Goal: Browse casually

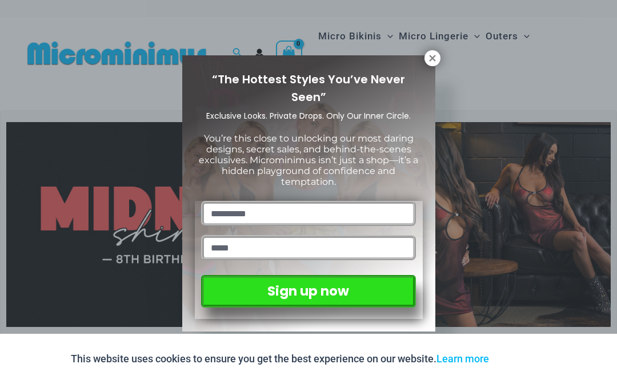
click at [430, 61] on icon at bounding box center [432, 58] width 6 height 6
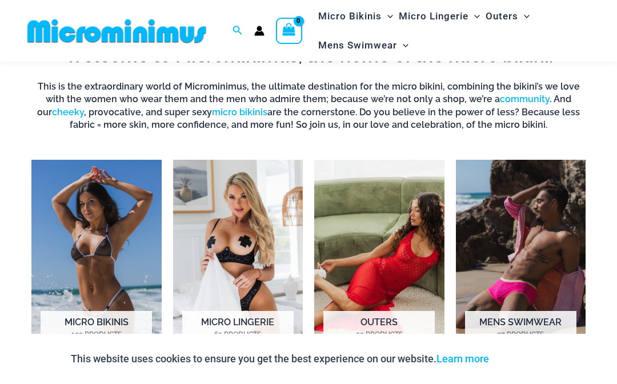
scroll to position [644, 0]
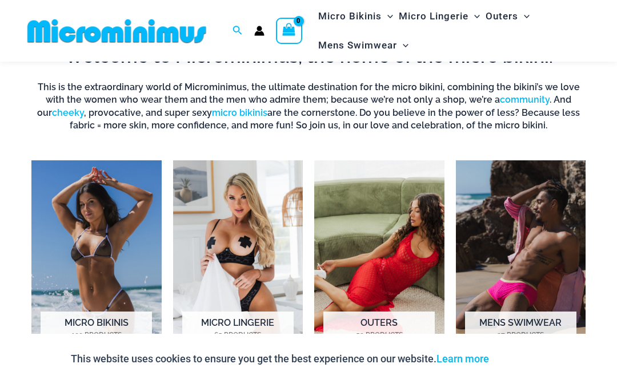
click at [248, 308] on img "Visit product category Micro Lingerie" at bounding box center [238, 262] width 130 height 203
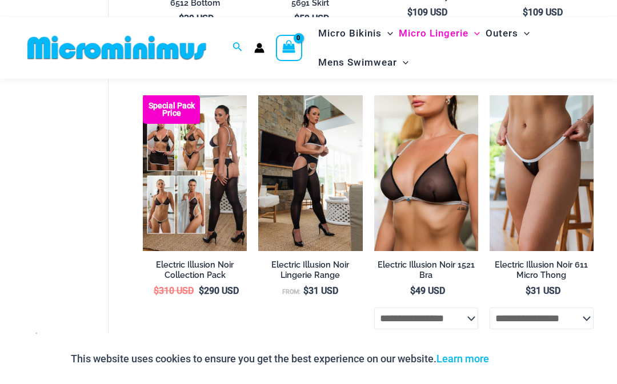
scroll to position [1513, 0]
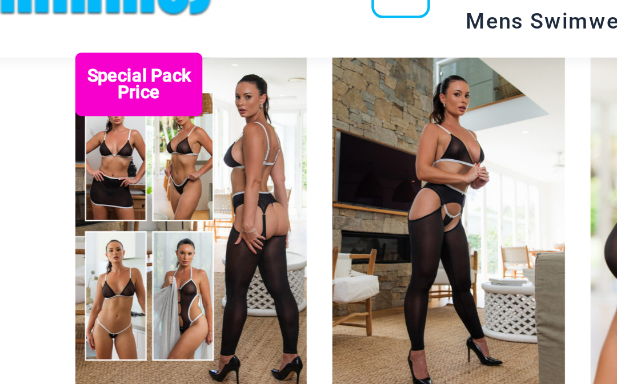
click at [143, 77] on img at bounding box center [143, 77] width 0 height 0
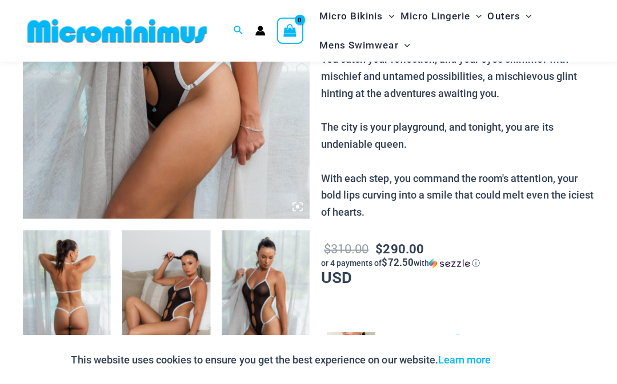
scroll to position [281, 0]
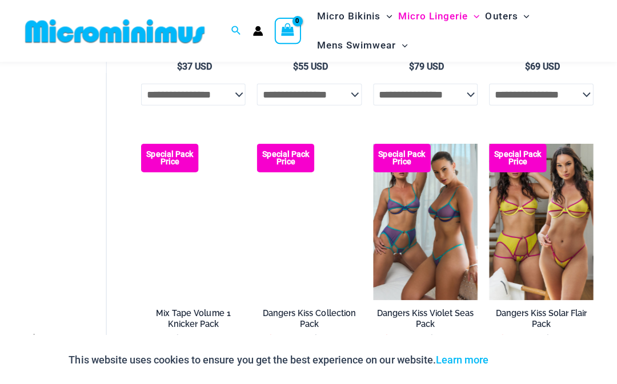
scroll to position [2013, 0]
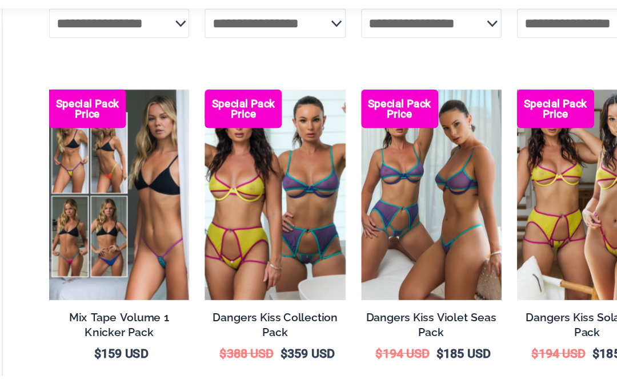
click at [374, 122] on img at bounding box center [374, 122] width 0 height 0
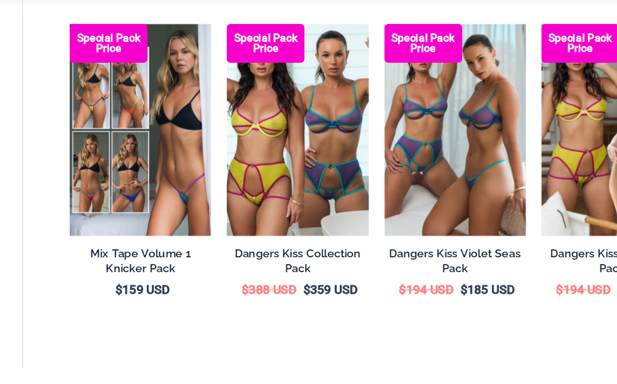
scroll to position [2054, 0]
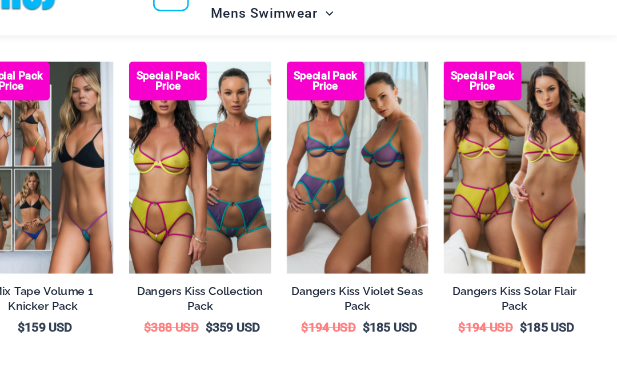
click at [490, 81] on img at bounding box center [490, 81] width 0 height 0
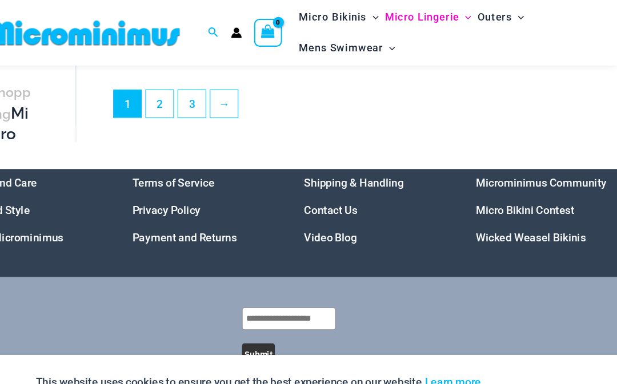
scroll to position [2296, 0]
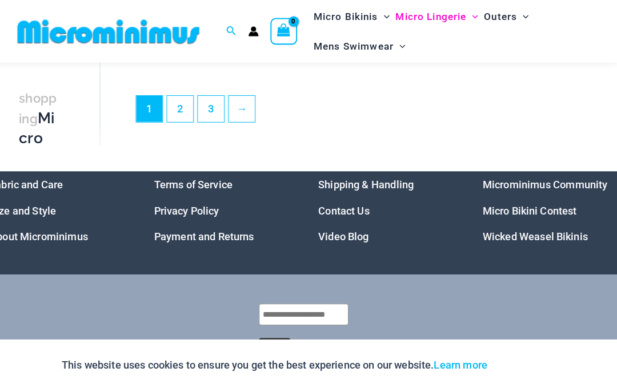
click at [180, 103] on link "2" at bounding box center [187, 107] width 26 height 26
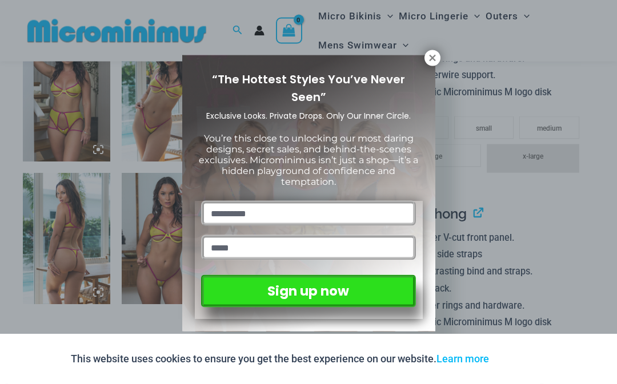
scroll to position [648, 0]
click at [435, 60] on icon at bounding box center [432, 58] width 6 height 6
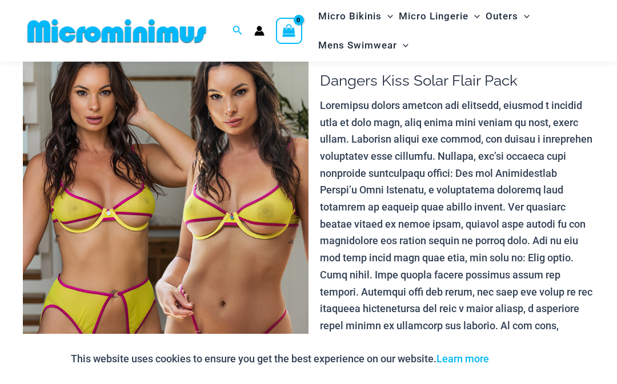
scroll to position [0, 0]
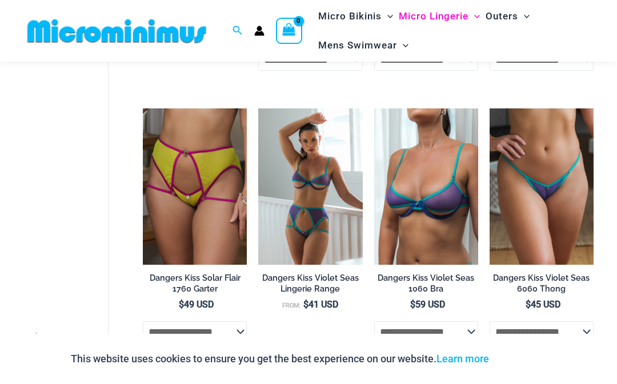
scroll to position [328, 0]
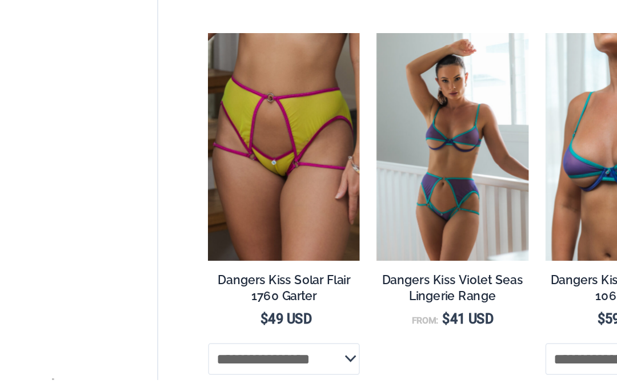
click at [143, 96] on img at bounding box center [143, 96] width 0 height 0
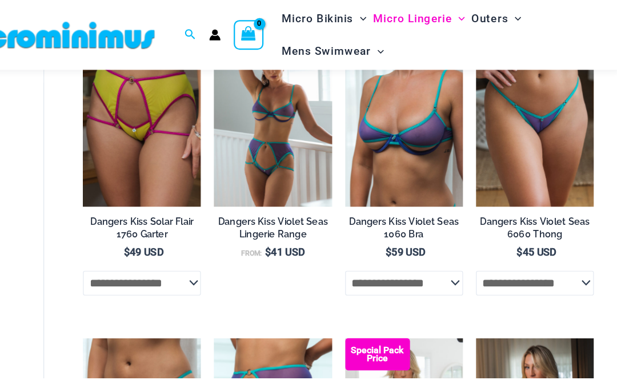
scroll to position [398, 0]
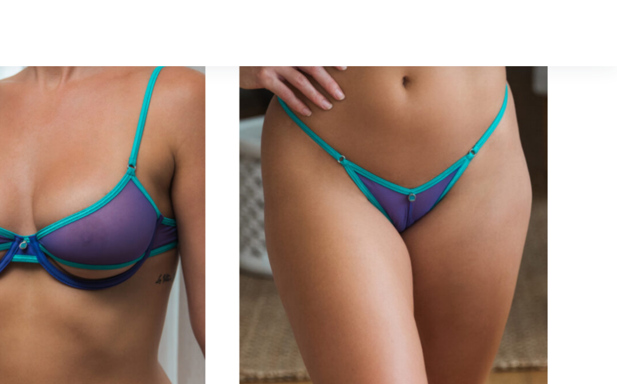
click at [490, 26] on img at bounding box center [490, 26] width 0 height 0
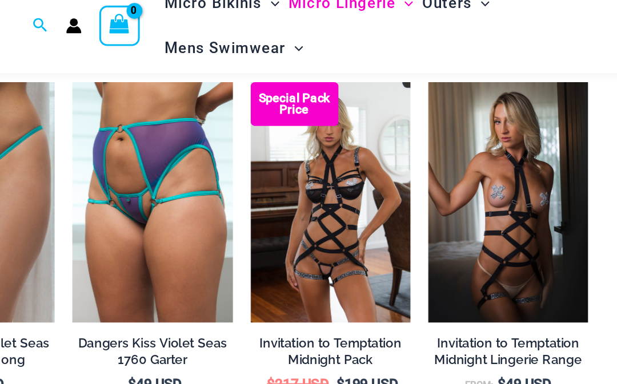
scroll to position [590, 0]
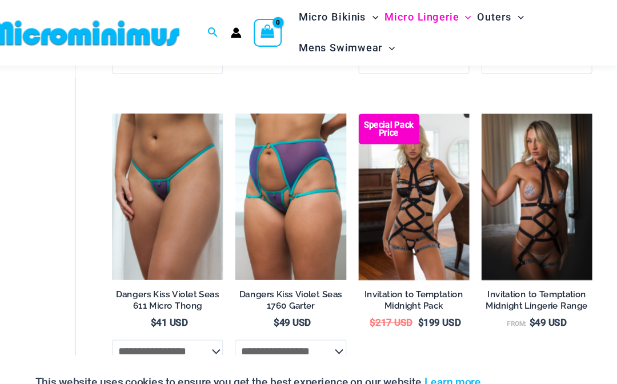
click at [374, 107] on img at bounding box center [374, 107] width 0 height 0
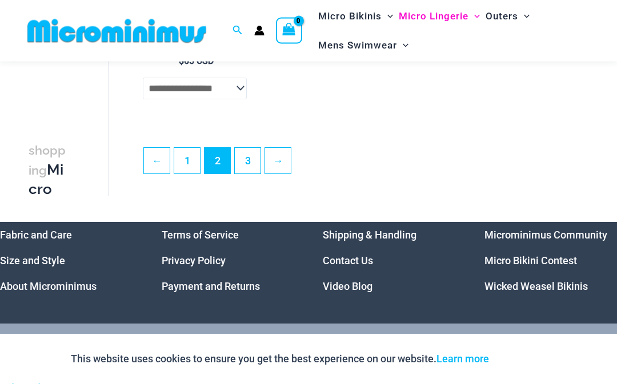
scroll to position [2197, 0]
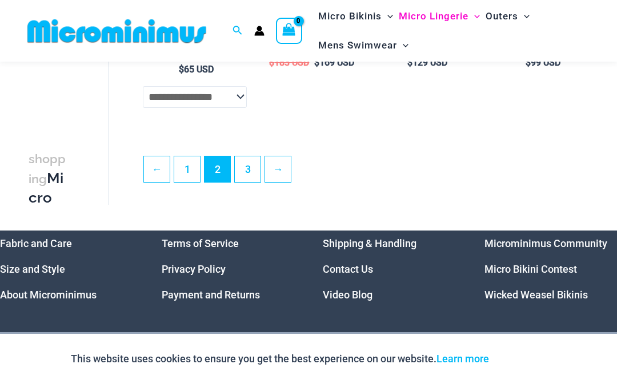
click at [245, 176] on link "3" at bounding box center [248, 170] width 26 height 26
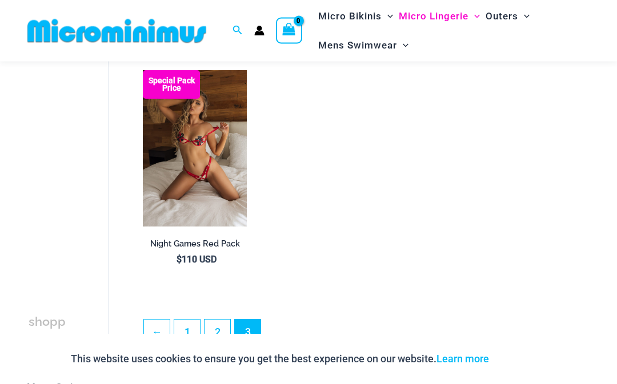
scroll to position [84, 0]
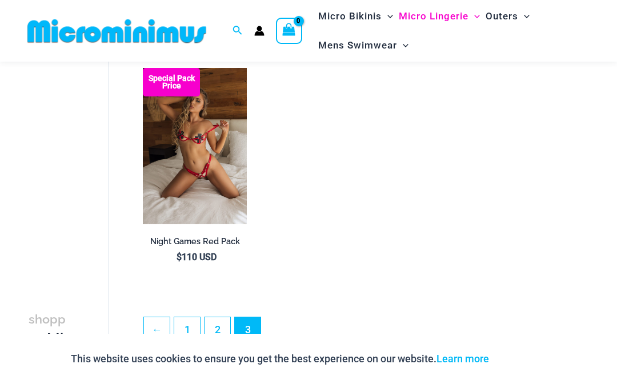
click at [220, 327] on link "2" at bounding box center [218, 331] width 26 height 26
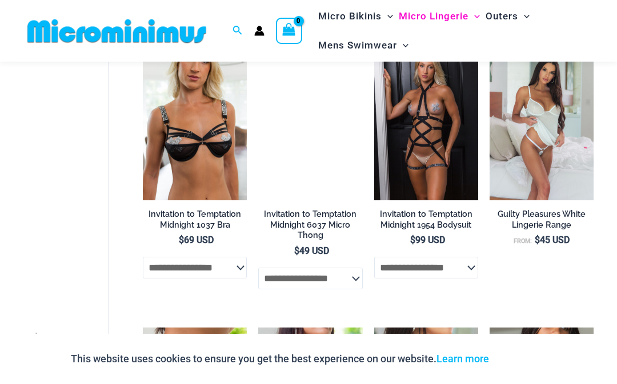
scroll to position [933, 0]
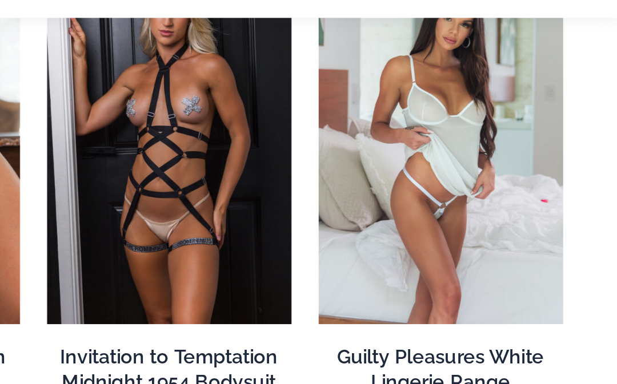
click at [490, 201] on h2 "Guilty Pleasures White Lingerie Range" at bounding box center [542, 211] width 104 height 21
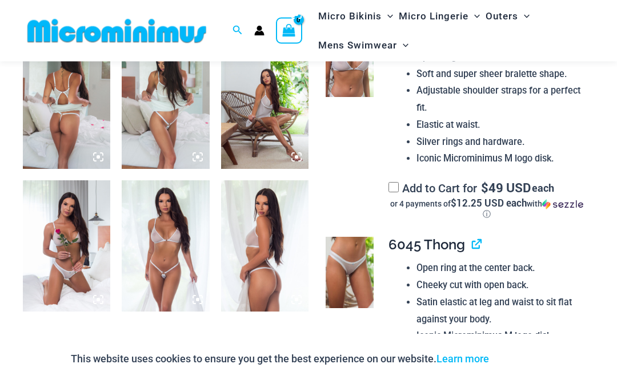
scroll to position [520, 0]
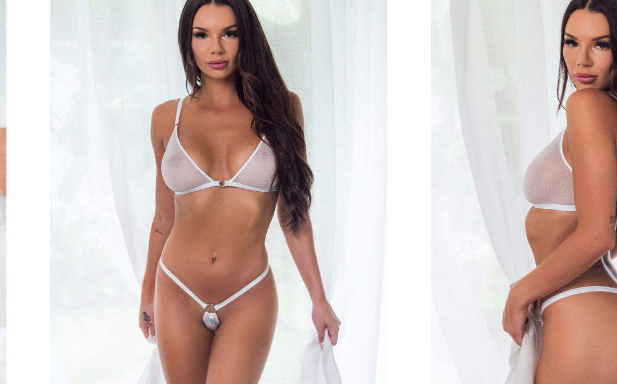
click at [122, 158] on img at bounding box center [165, 223] width 87 height 131
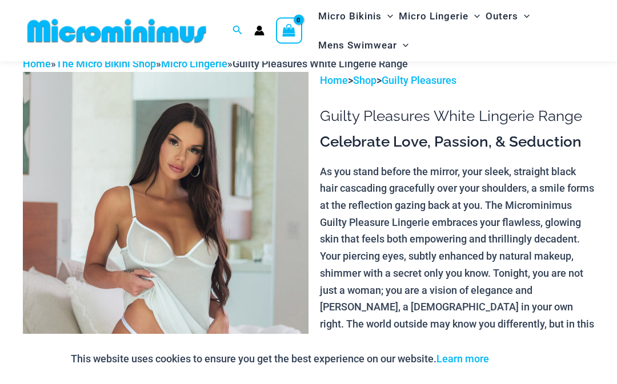
scroll to position [0, 0]
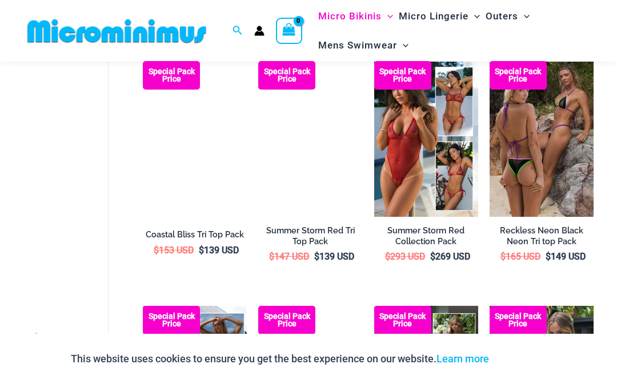
scroll to position [825, 0]
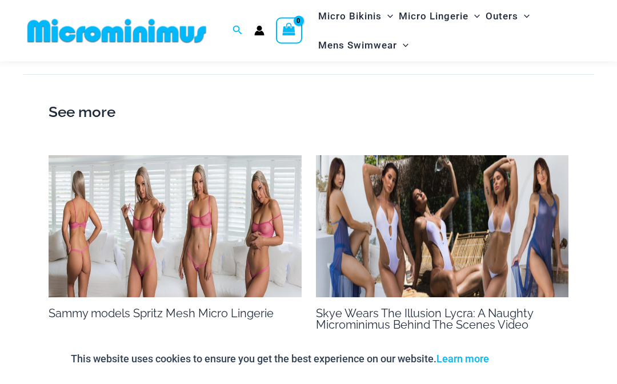
scroll to position [876, 0]
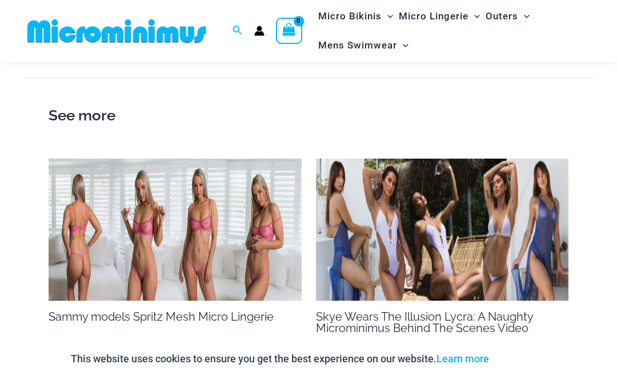
click at [67, 105] on h2 "See more" at bounding box center [309, 116] width 520 height 24
click at [87, 104] on h2 "See more" at bounding box center [309, 116] width 520 height 24
click at [129, 198] on img at bounding box center [175, 230] width 253 height 142
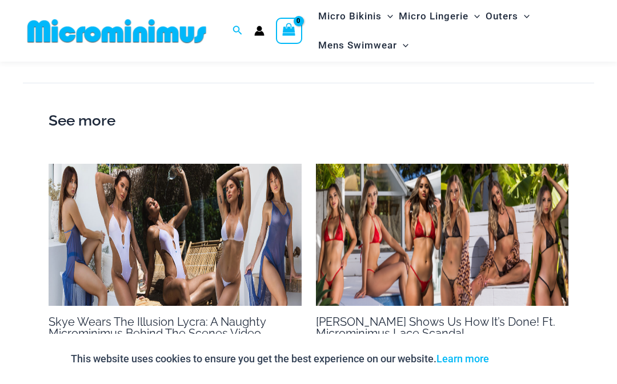
scroll to position [847, 0]
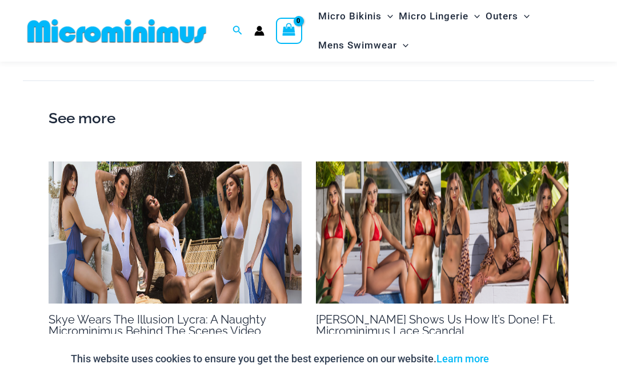
click at [64, 108] on h2 "See more" at bounding box center [309, 119] width 520 height 24
click at [74, 114] on h2 "See more" at bounding box center [309, 119] width 520 height 24
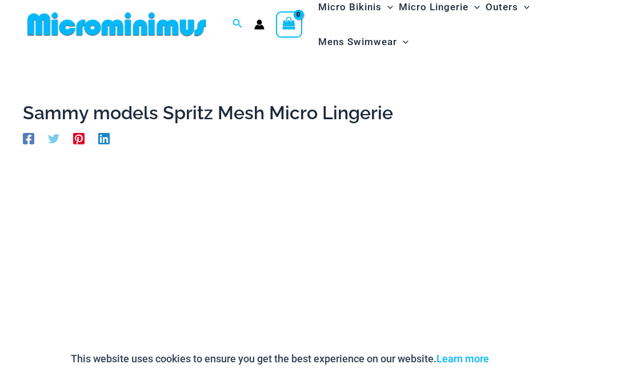
scroll to position [0, 0]
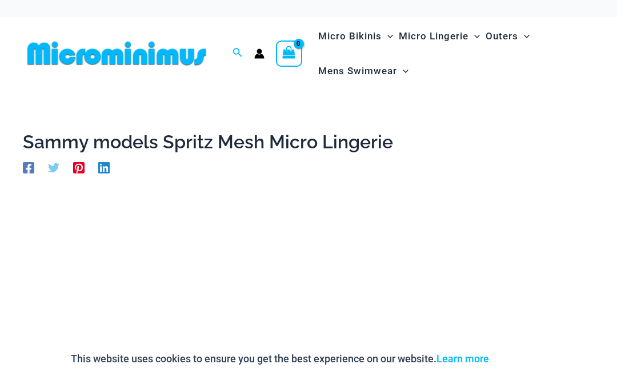
click at [259, 49] on icon "Account icon link" at bounding box center [259, 54] width 10 height 10
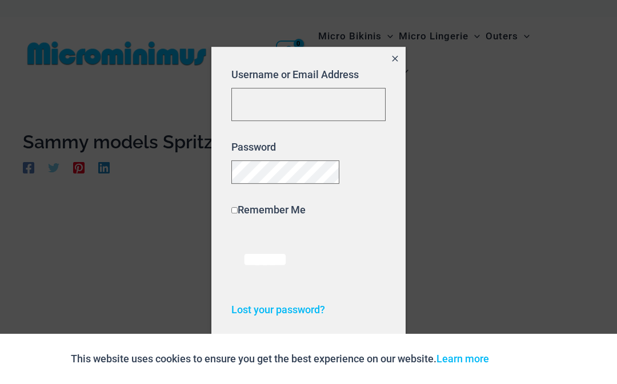
click at [90, 101] on div at bounding box center [308, 192] width 617 height 384
click at [94, 117] on div at bounding box center [308, 192] width 617 height 384
click at [394, 59] on span "Close popup" at bounding box center [395, 59] width 10 height 15
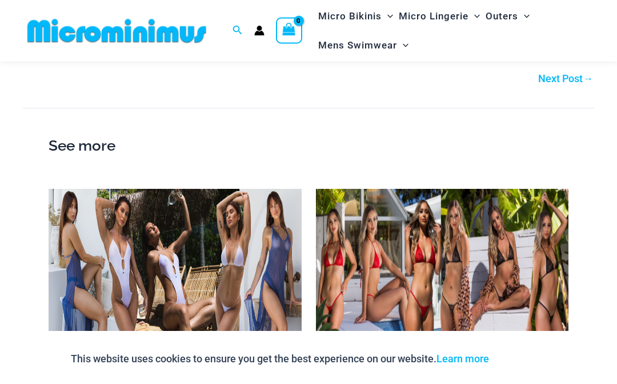
scroll to position [820, 0]
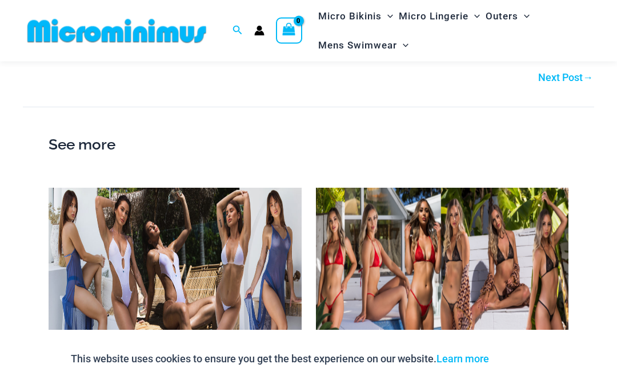
click at [139, 219] on img at bounding box center [175, 260] width 253 height 142
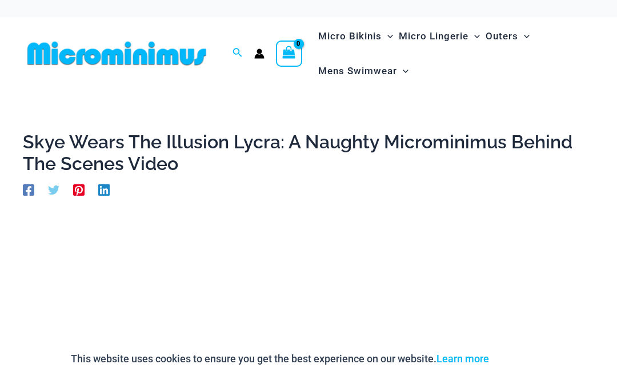
click at [581, 25] on ul "Micro Bikinis Menu Toggle Sexy Bikini Sets Bikini Tops Bikini Bottoms Menu Togg…" at bounding box center [453, 54] width 277 height 70
click at [294, 58] on icon "View Shopping Cart, empty" at bounding box center [289, 52] width 13 height 13
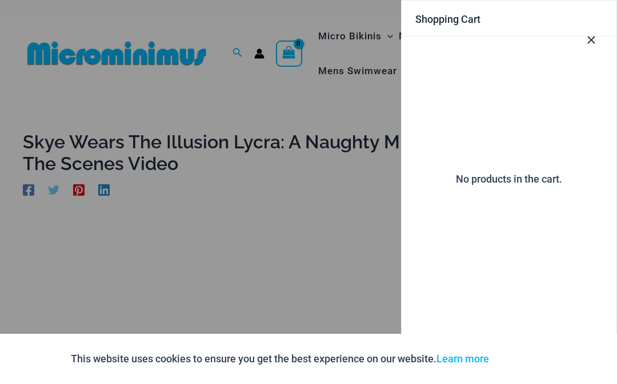
click at [335, 98] on div at bounding box center [308, 192] width 617 height 384
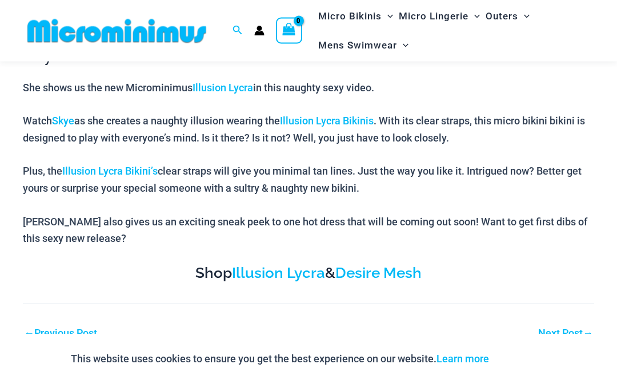
scroll to position [486, 0]
click at [66, 124] on link "Skye" at bounding box center [63, 121] width 22 height 12
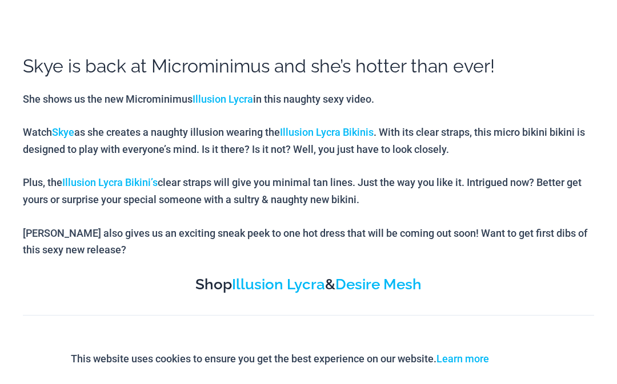
scroll to position [539, 0]
